Goal: Information Seeking & Learning: Learn about a topic

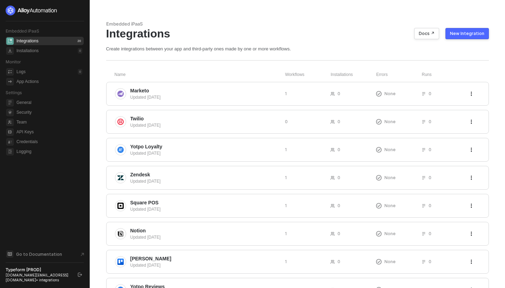
scroll to position [169, 0]
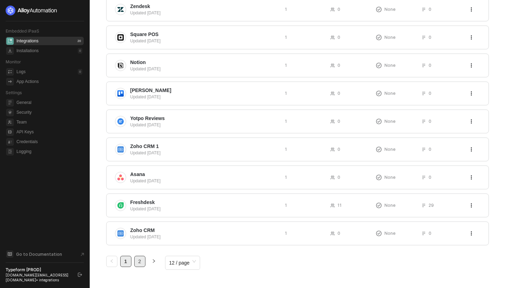
click at [143, 262] on link "2" at bounding box center [140, 262] width 11 height 11
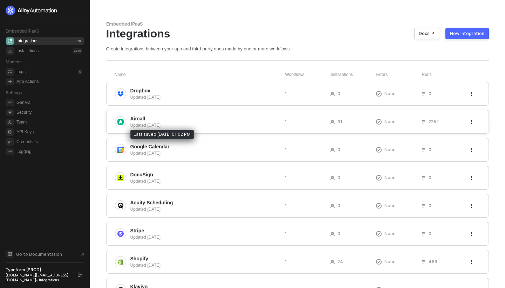
click at [168, 123] on div "Updated 5 months ago" at bounding box center [204, 125] width 149 height 6
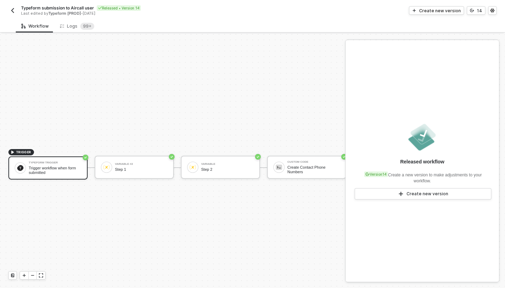
scroll to position [13, 0]
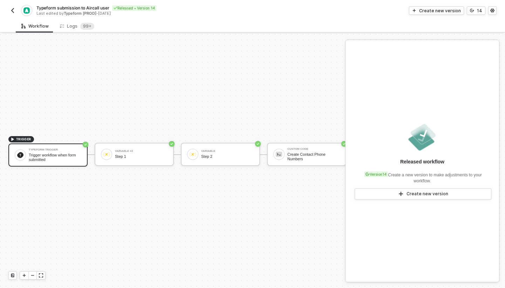
click at [7, 49] on div "TRIGGER Typeform Trigger Trigger workflow when form submitted Variable #2 Step …" at bounding box center [302, 154] width 605 height 267
click at [12, 13] on img "button" at bounding box center [13, 11] width 6 height 6
